Goal: Information Seeking & Learning: Learn about a topic

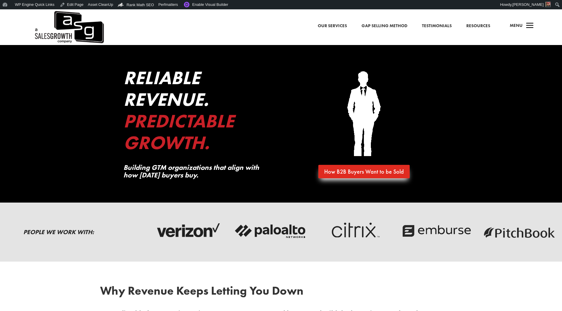
click at [380, 25] on link "Gap Selling Method" at bounding box center [385, 26] width 46 height 8
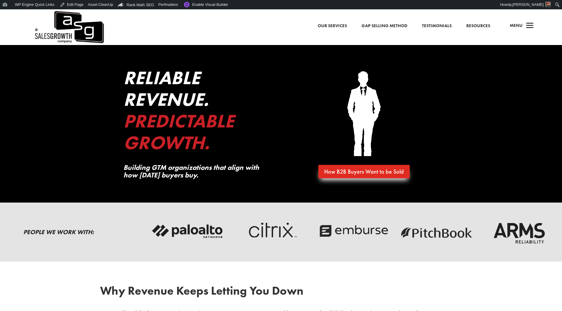
scroll to position [1, 0]
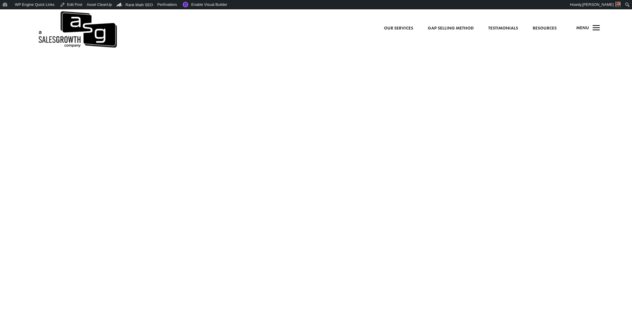
scroll to position [74, 0]
click at [448, 29] on link "Gap Selling Method" at bounding box center [450, 29] width 46 height 8
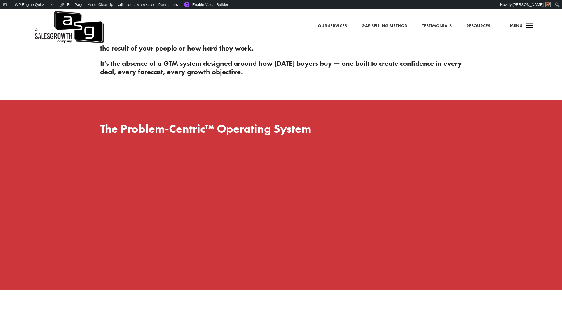
scroll to position [207, 0]
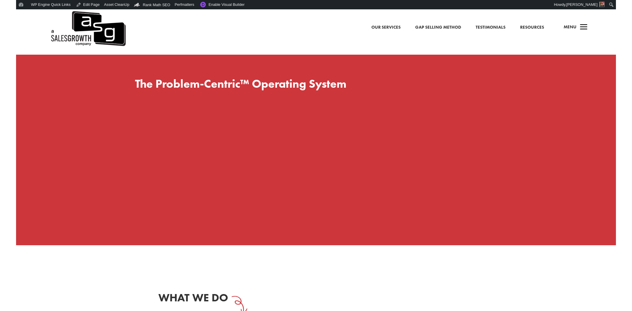
scroll to position [324, 0]
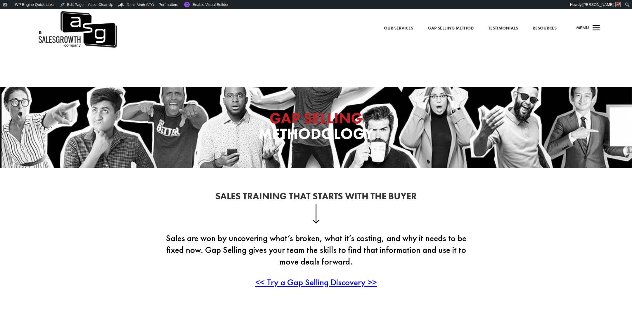
scroll to position [238, 0]
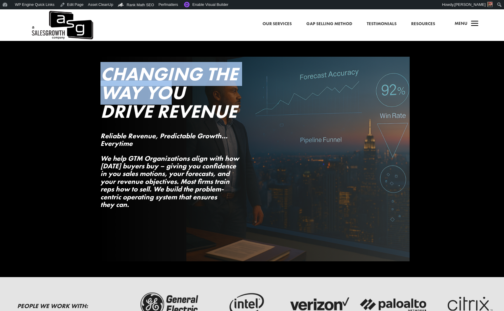
drag, startPoint x: 180, startPoint y: 95, endPoint x: 131, endPoint y: 55, distance: 63.7
click at [177, 45] on div "Changing the Way You Drive Revenue Reliable Revenue, Predictable Growth…Everyti…" at bounding box center [252, 159] width 504 height 236
